Goal: Information Seeking & Learning: Compare options

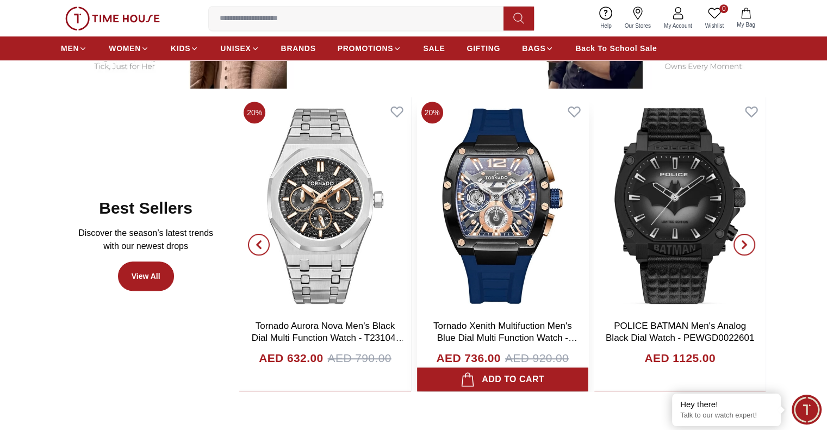
scroll to position [543, 0]
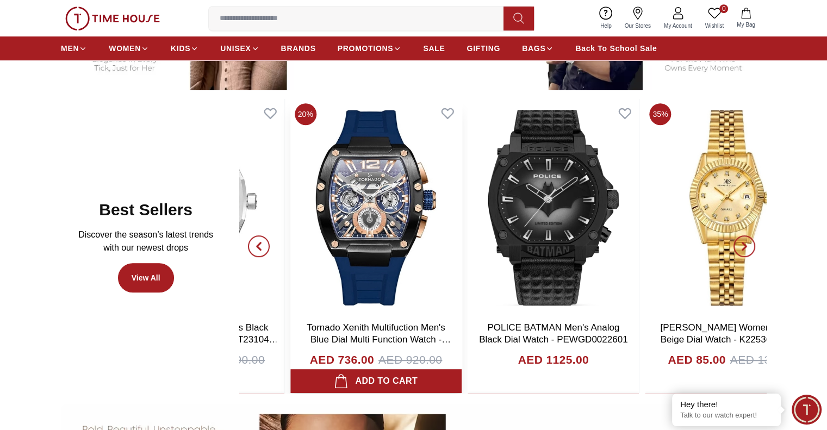
click at [376, 239] on img at bounding box center [375, 207] width 171 height 217
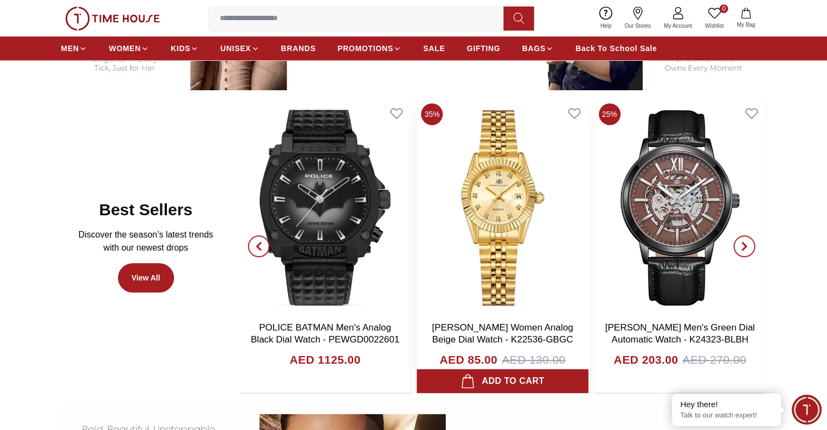
click at [424, 243] on img at bounding box center [502, 207] width 171 height 217
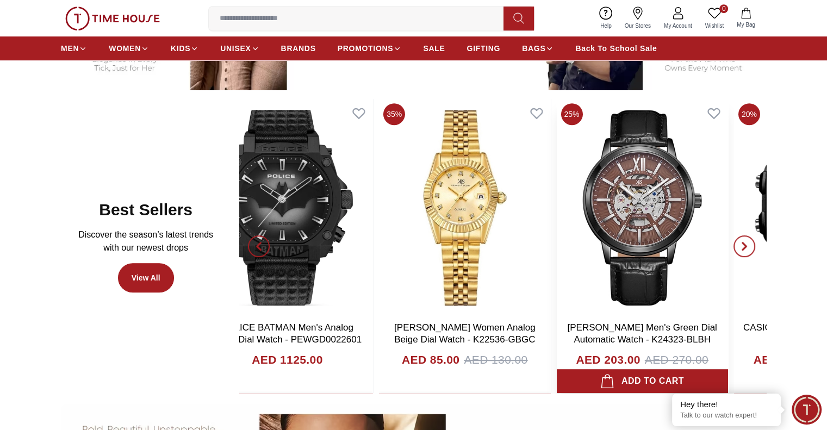
click at [606, 247] on img at bounding box center [641, 207] width 171 height 217
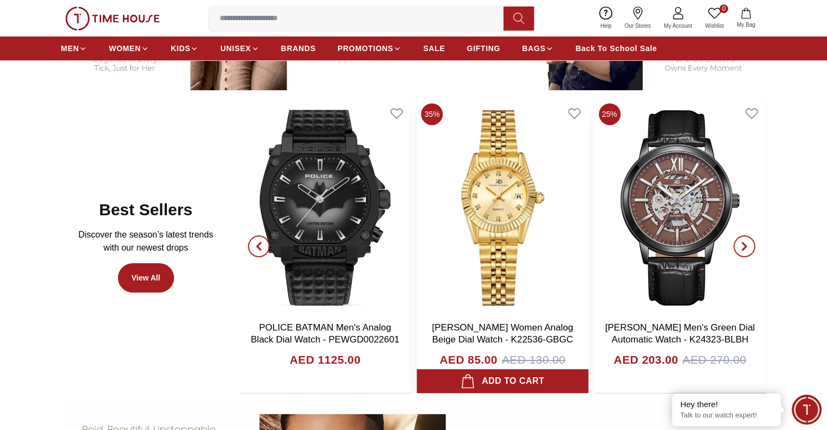
click at [492, 223] on img at bounding box center [502, 207] width 171 height 217
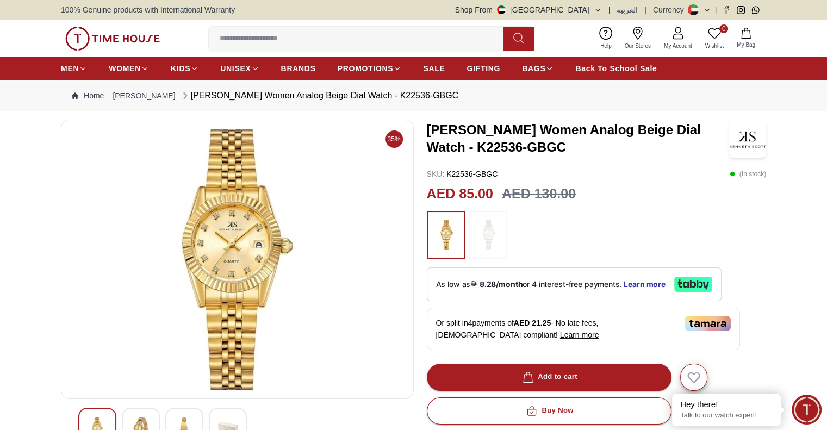
click at [488, 224] on img at bounding box center [487, 234] width 27 height 37
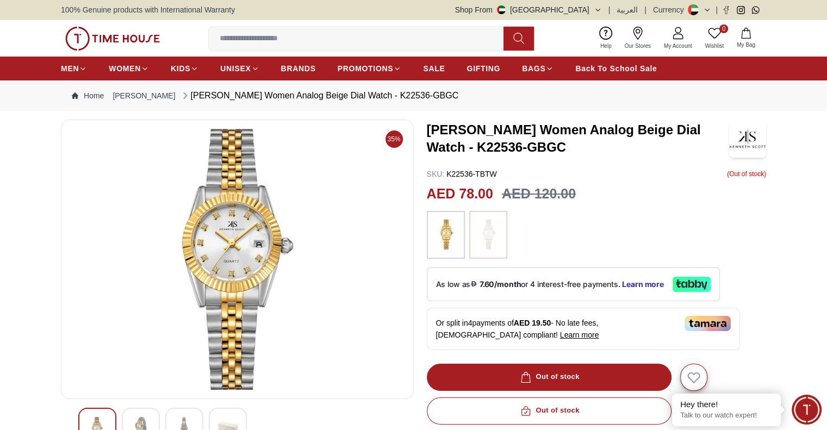
click at [455, 222] on img at bounding box center [445, 234] width 27 height 37
